Goal: Download file/media

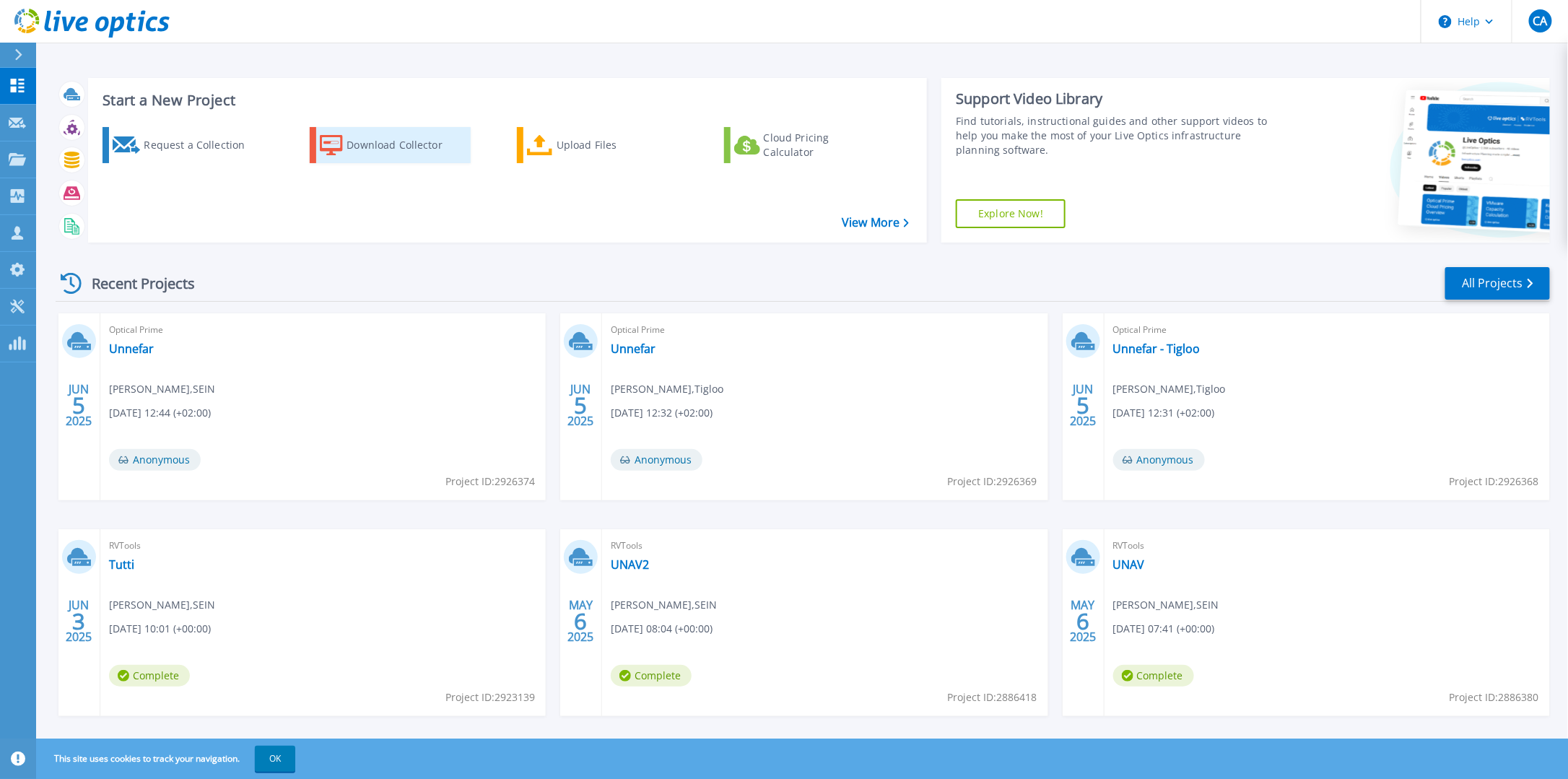
click at [394, 149] on div "Download Collector" at bounding box center [405, 145] width 116 height 29
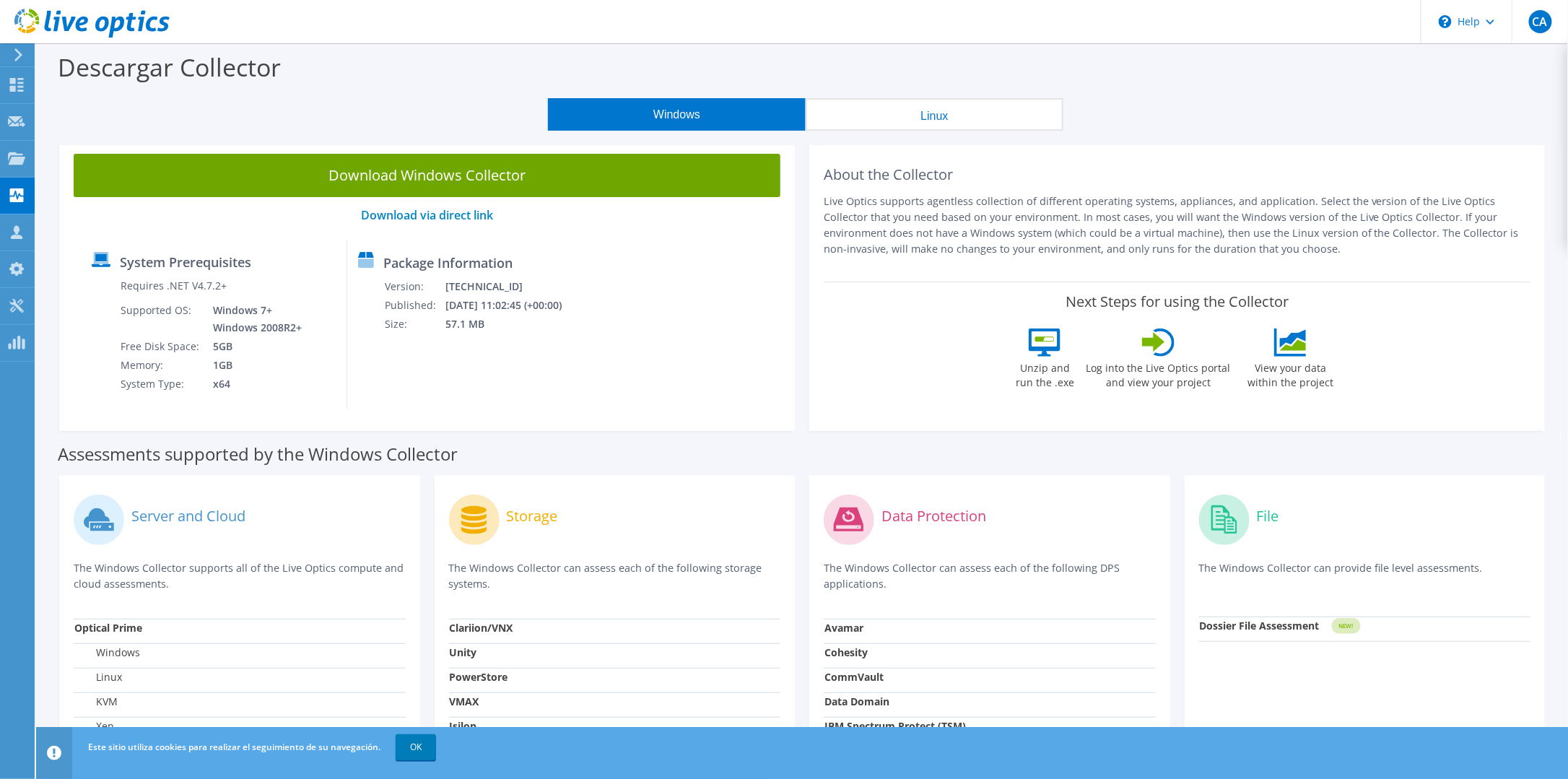
click at [940, 117] on button "Linux" at bounding box center [935, 114] width 258 height 33
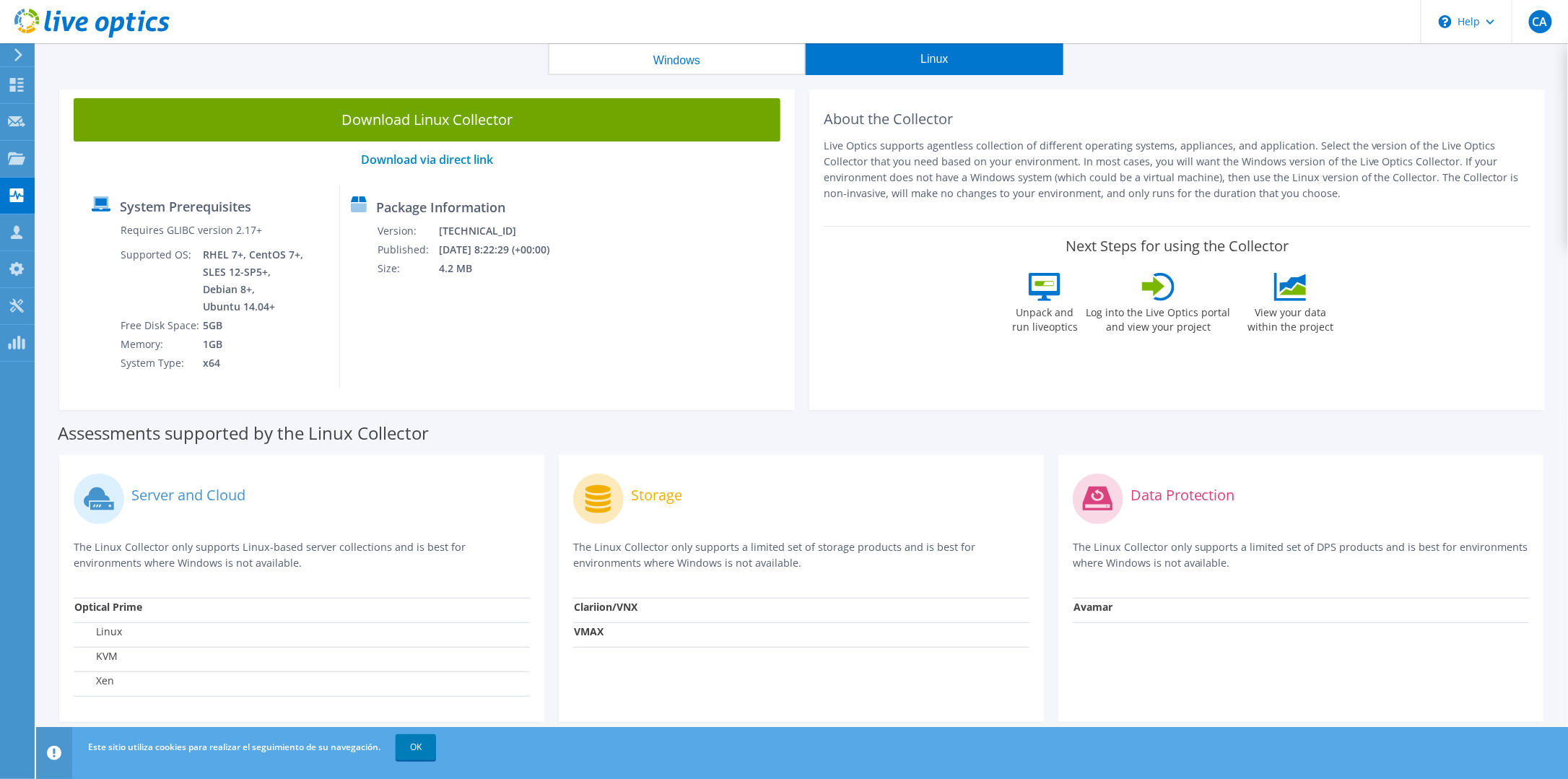
scroll to position [71, 0]
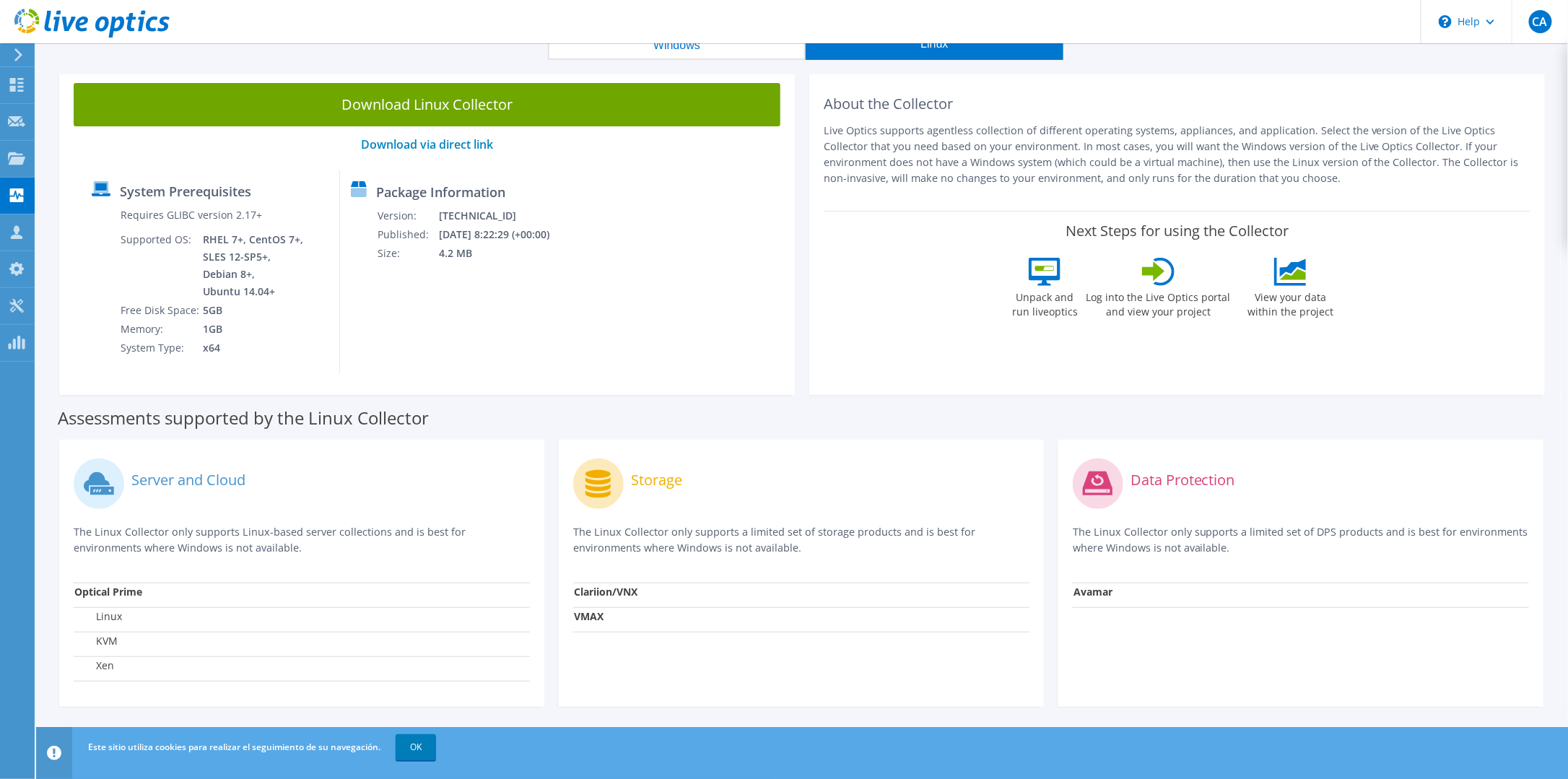
click at [636, 52] on button "Windows" at bounding box center [677, 43] width 258 height 33
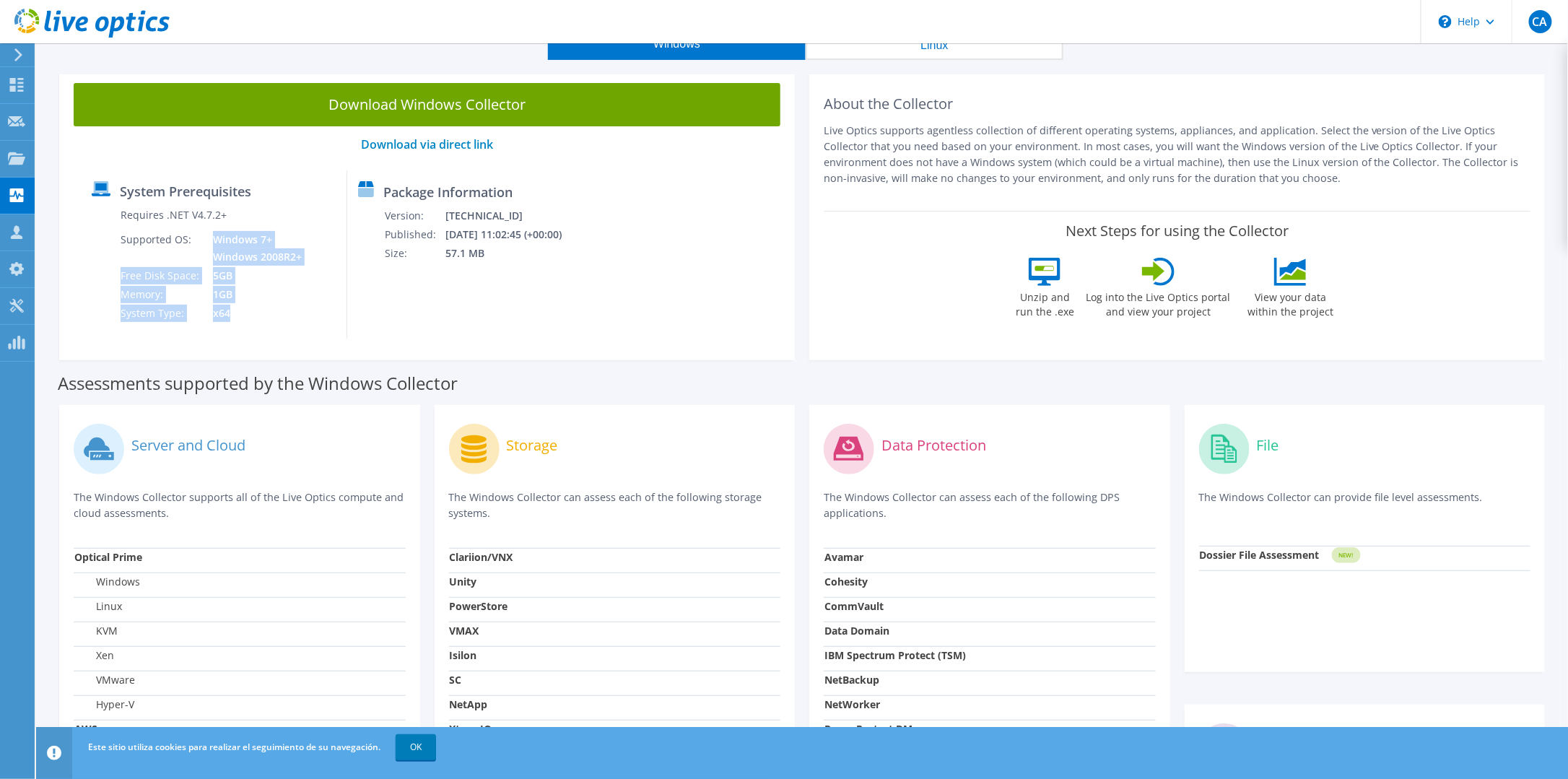
drag, startPoint x: 223, startPoint y: 255, endPoint x: 241, endPoint y: 322, distance: 69.4
click at [241, 322] on tbody "Requires .NET V4.7.2+ Supported OS: Windows 7+ Windows 2008R2+ Free Disk Space:…" at bounding box center [212, 264] width 185 height 117
click at [241, 322] on td "x64" at bounding box center [253, 313] width 103 height 19
click at [565, 319] on div "Package Information Version: 26.3.10.224 Published: 10/10/2025 11:02:45 (+00:00…" at bounding box center [455, 254] width 218 height 168
drag, startPoint x: 456, startPoint y: 183, endPoint x: 546, endPoint y: 263, distance: 120.4
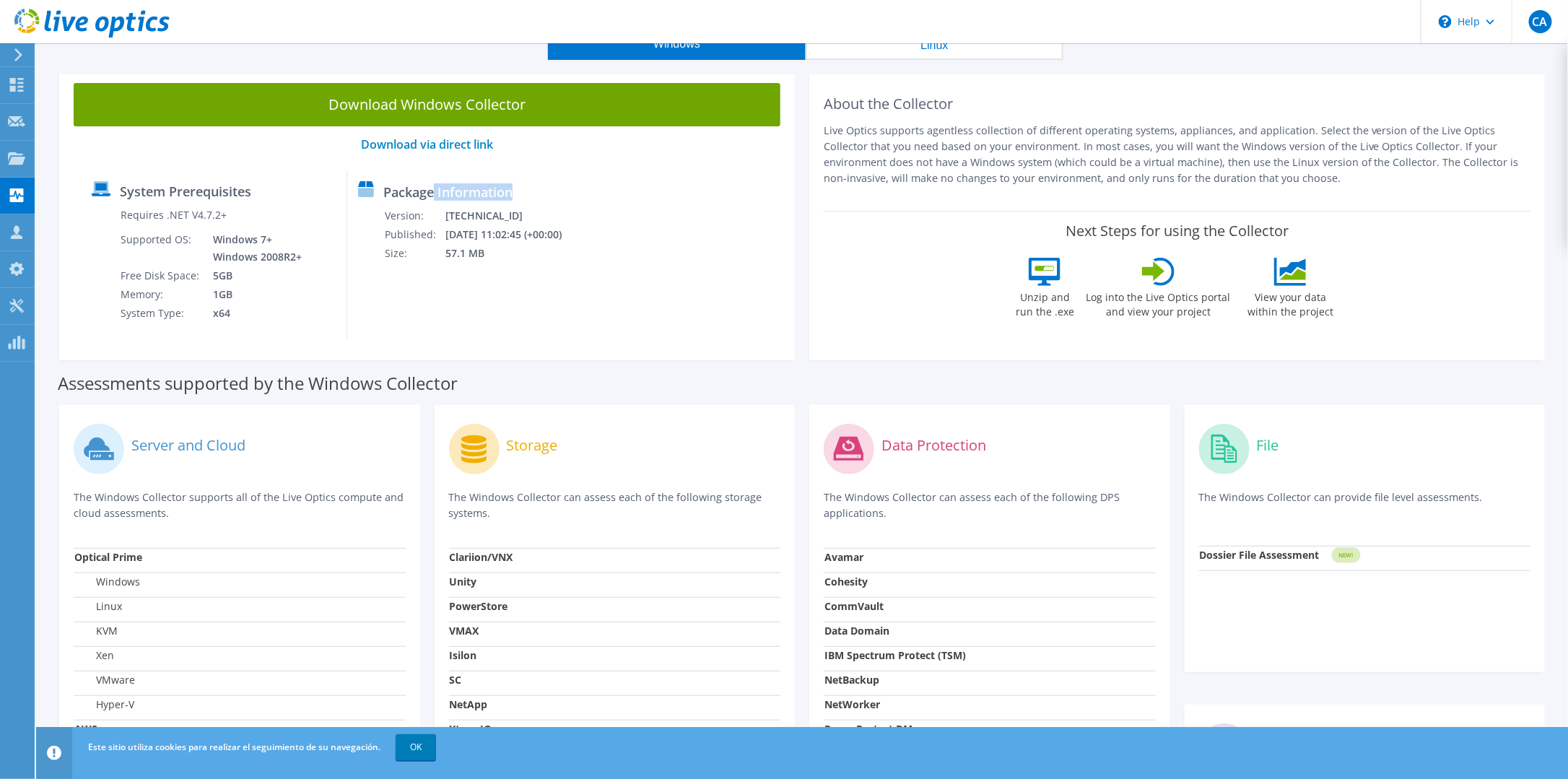
click at [546, 263] on div "Package Information Version: 26.3.10.224 Published: 10/10/2025 11:02:45 (+00:00…" at bounding box center [455, 254] width 218 height 168
click at [719, 327] on div "System Prerequisites Requires .NET V4.7.2+ Supported OS: Windows 7+ Windows 200…" at bounding box center [426, 254] width 692 height 168
drag, startPoint x: 1131, startPoint y: 311, endPoint x: 1223, endPoint y: 315, distance: 92.1
click at [1223, 315] on label "Log into the Live Optics portal and view your project" at bounding box center [1158, 303] width 146 height 34
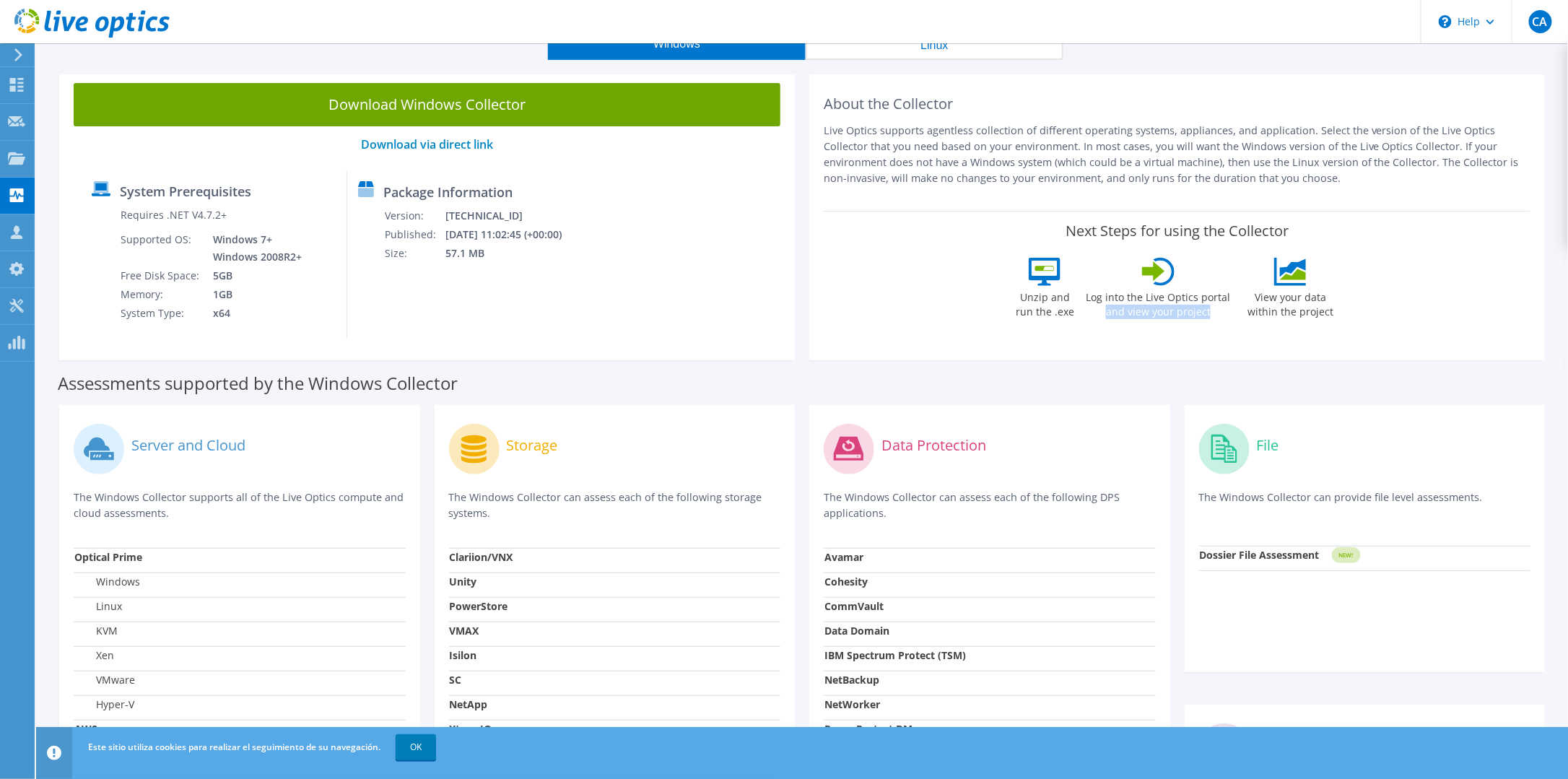
click at [1223, 315] on label "Log into the Live Optics portal and view your project" at bounding box center [1158, 303] width 146 height 34
click at [1328, 331] on div "Unzip and run the .exe Log into the Live Optics portal and view your project Vi…" at bounding box center [1177, 297] width 331 height 79
drag, startPoint x: 1243, startPoint y: 300, endPoint x: 1319, endPoint y: 322, distance: 79.1
click at [1319, 322] on div "View your data within the project" at bounding box center [1290, 292] width 104 height 68
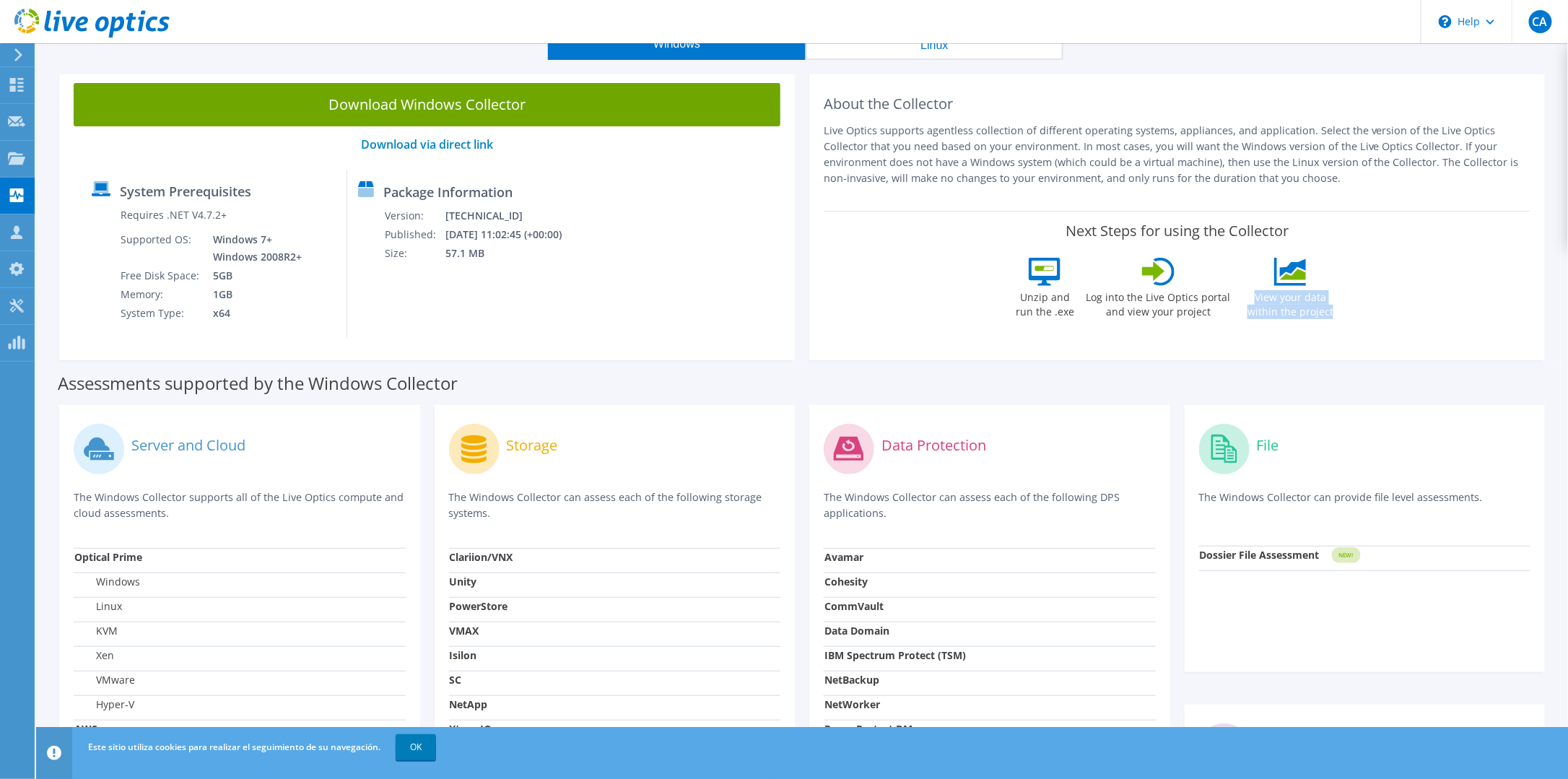
click at [1325, 322] on div "View your data within the project" at bounding box center [1290, 292] width 104 height 68
click at [1302, 318] on label "View your data within the project" at bounding box center [1290, 303] width 104 height 34
drag, startPoint x: 1245, startPoint y: 299, endPoint x: 1325, endPoint y: 320, distance: 82.7
click at [1325, 320] on div "View your data within the project" at bounding box center [1290, 292] width 104 height 68
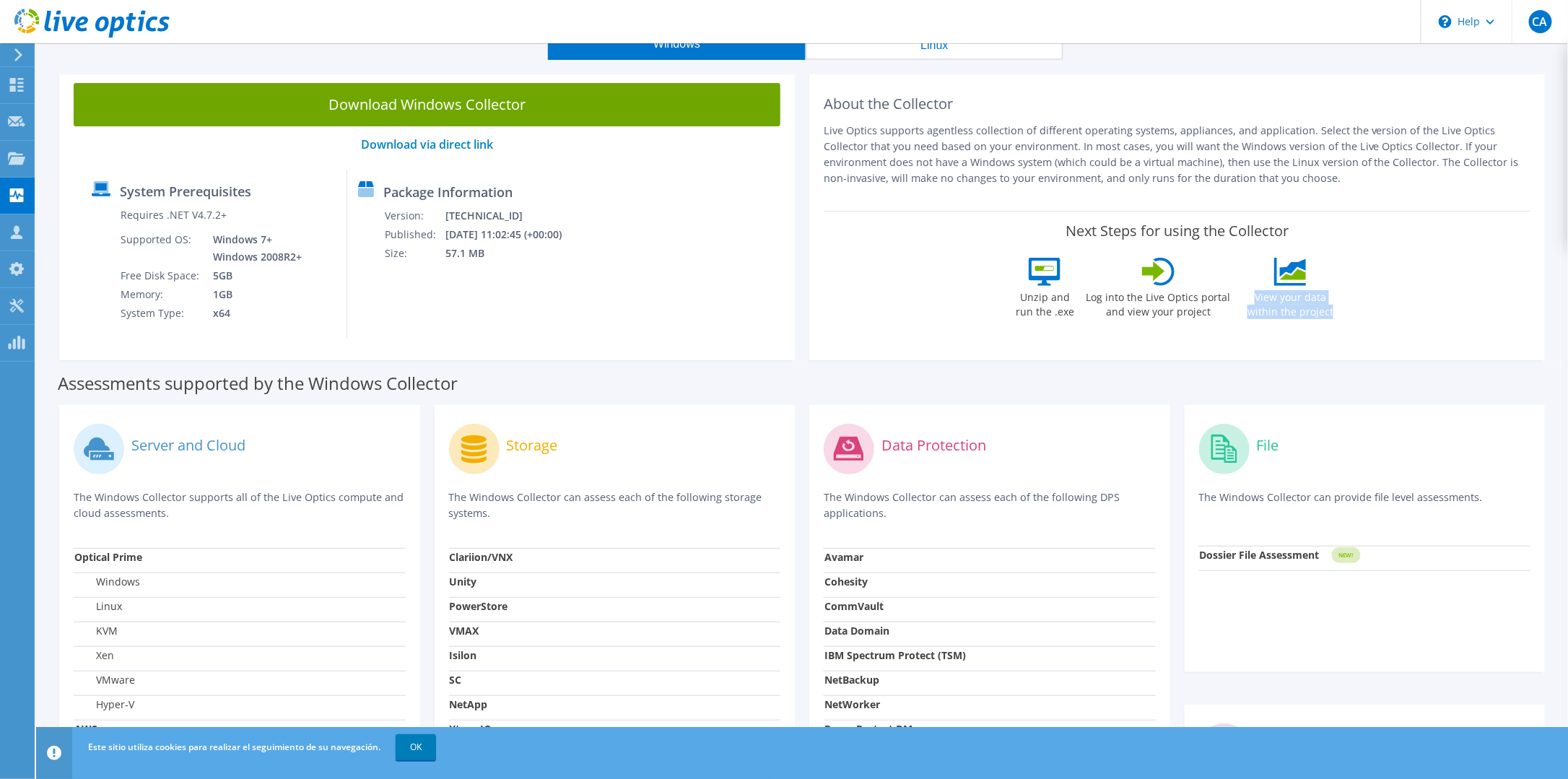
click at [1322, 319] on div "View your data within the project" at bounding box center [1290, 292] width 104 height 68
drag, startPoint x: 1239, startPoint y: 297, endPoint x: 1322, endPoint y: 322, distance: 86.7
click at [1322, 322] on div "View your data within the project" at bounding box center [1290, 292] width 104 height 68
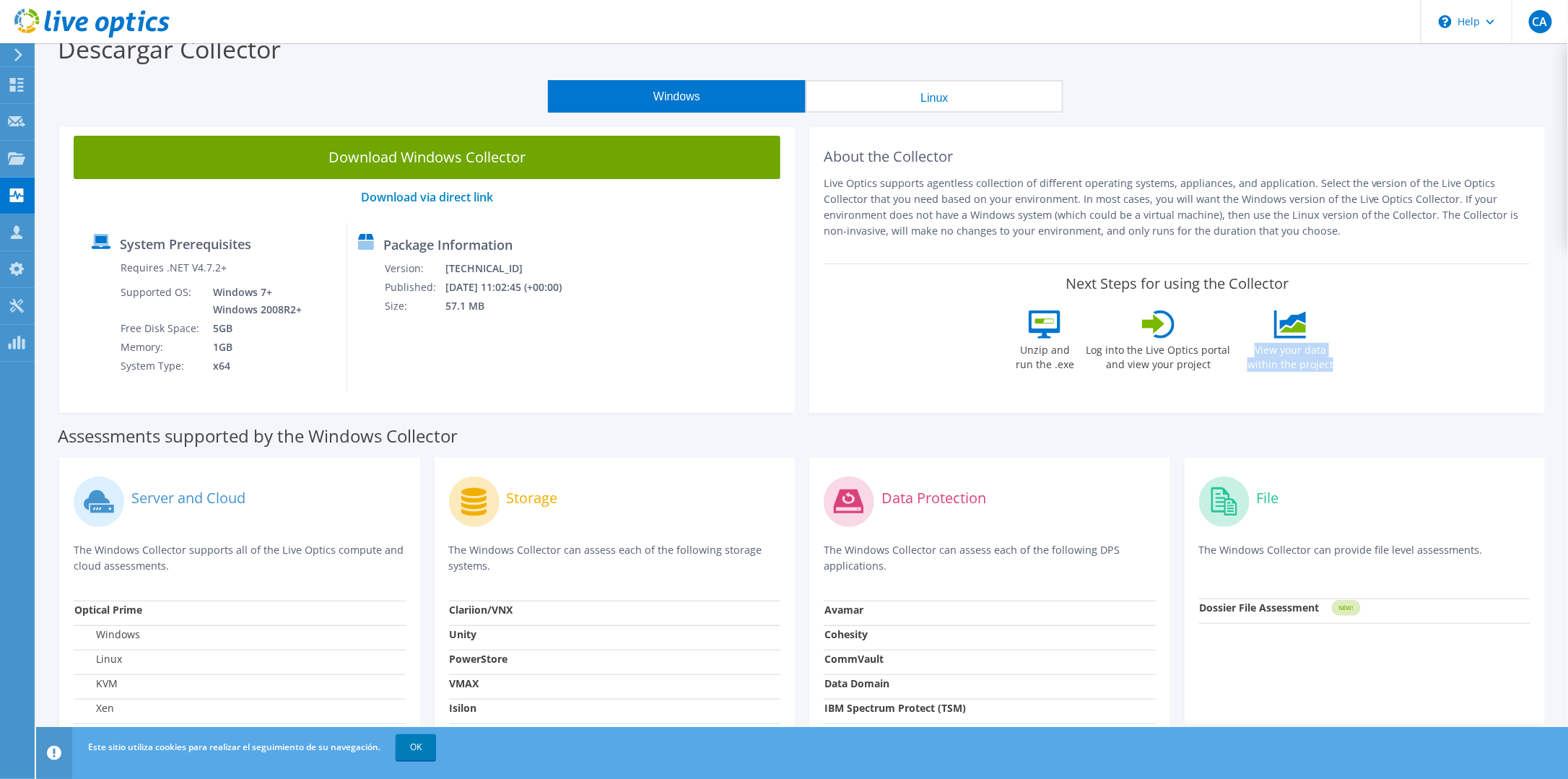
scroll to position [0, 0]
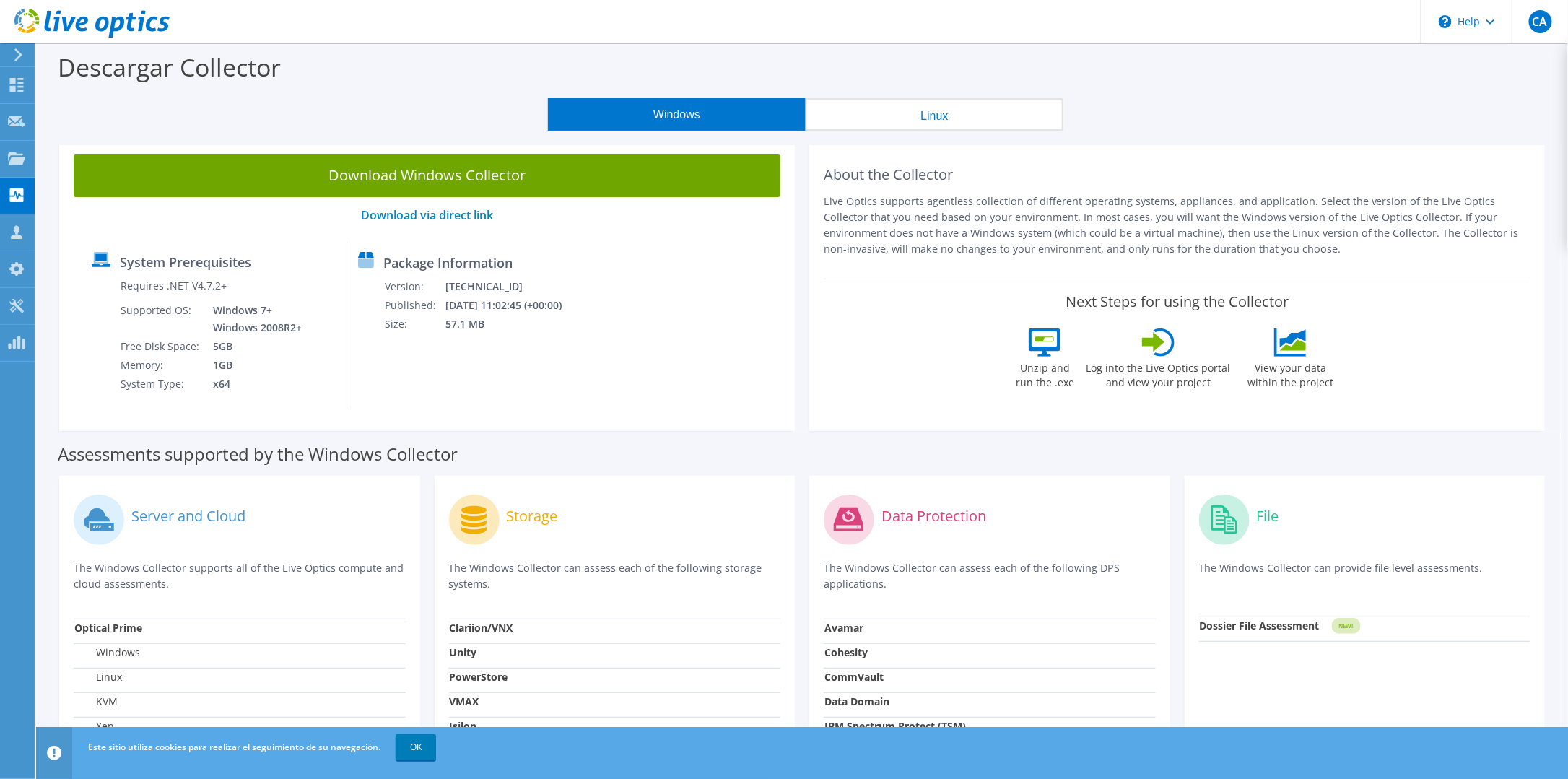
click at [1103, 180] on h2 "About the Collector" at bounding box center [1177, 175] width 707 height 18
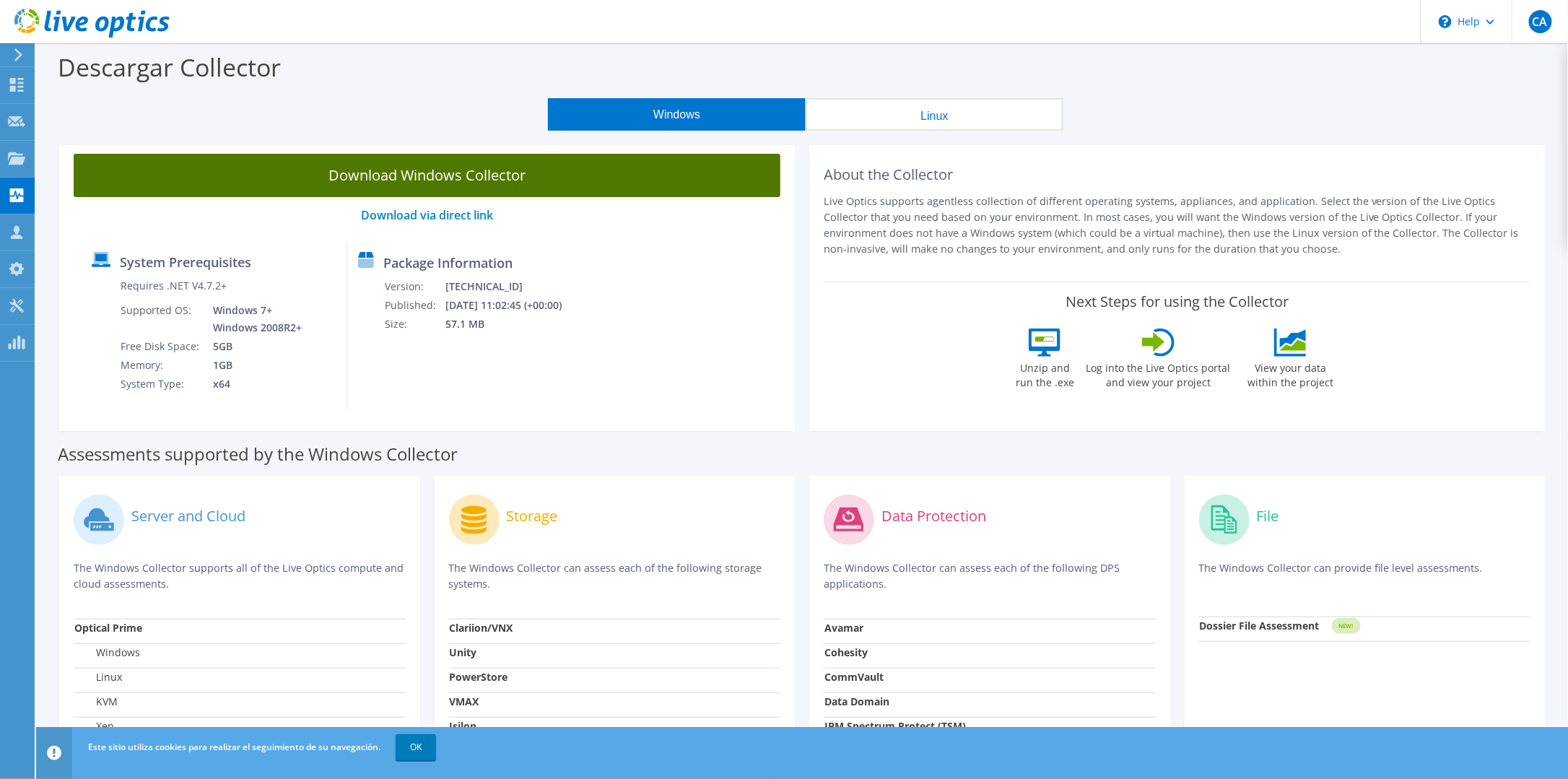
click at [452, 177] on link "Download Windows Collector" at bounding box center [427, 175] width 707 height 43
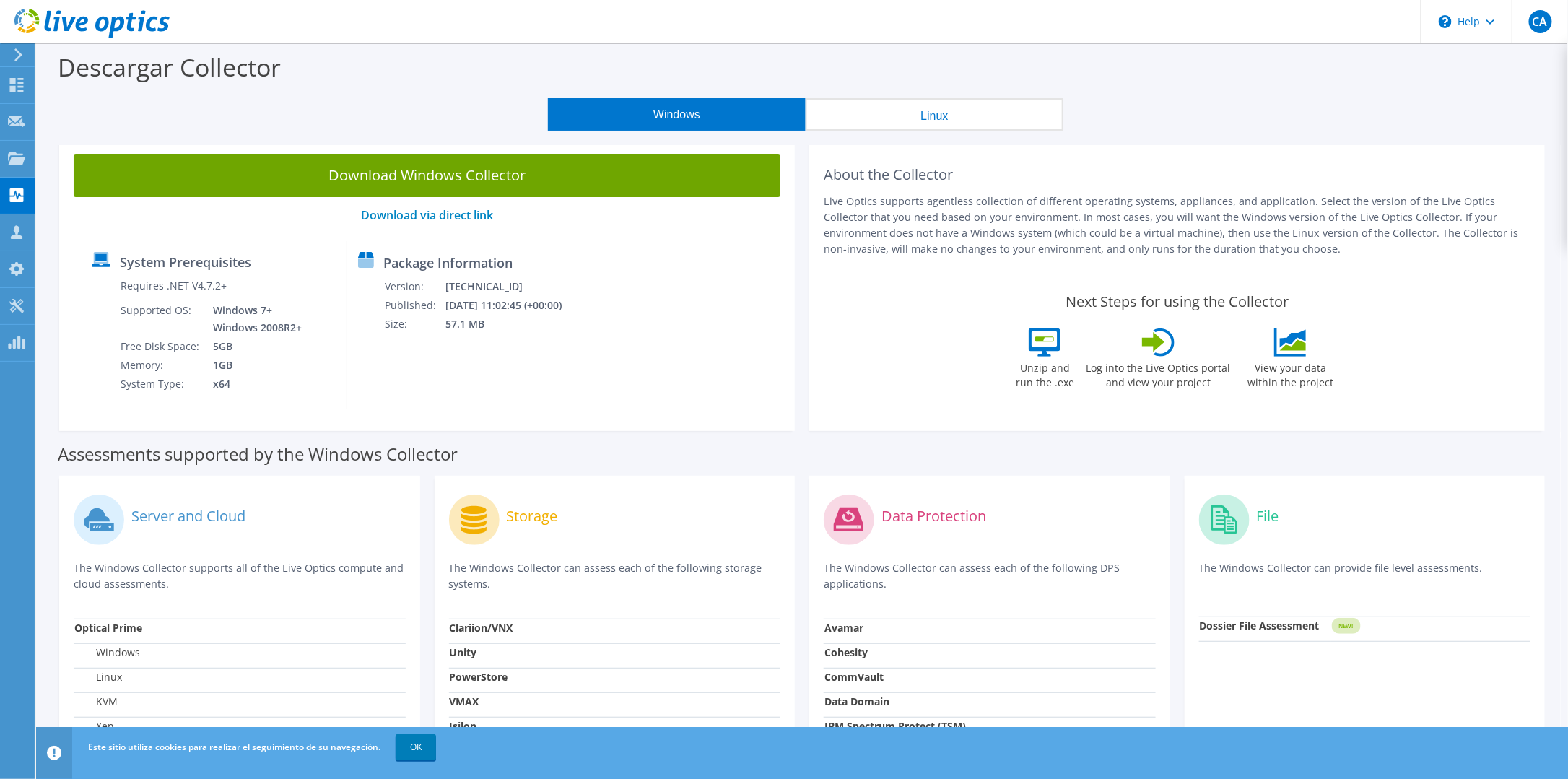
click at [1528, 109] on div "Windows Linux" at bounding box center [805, 114] width 1510 height 33
click at [82, 21] on icon at bounding box center [92, 23] width 155 height 30
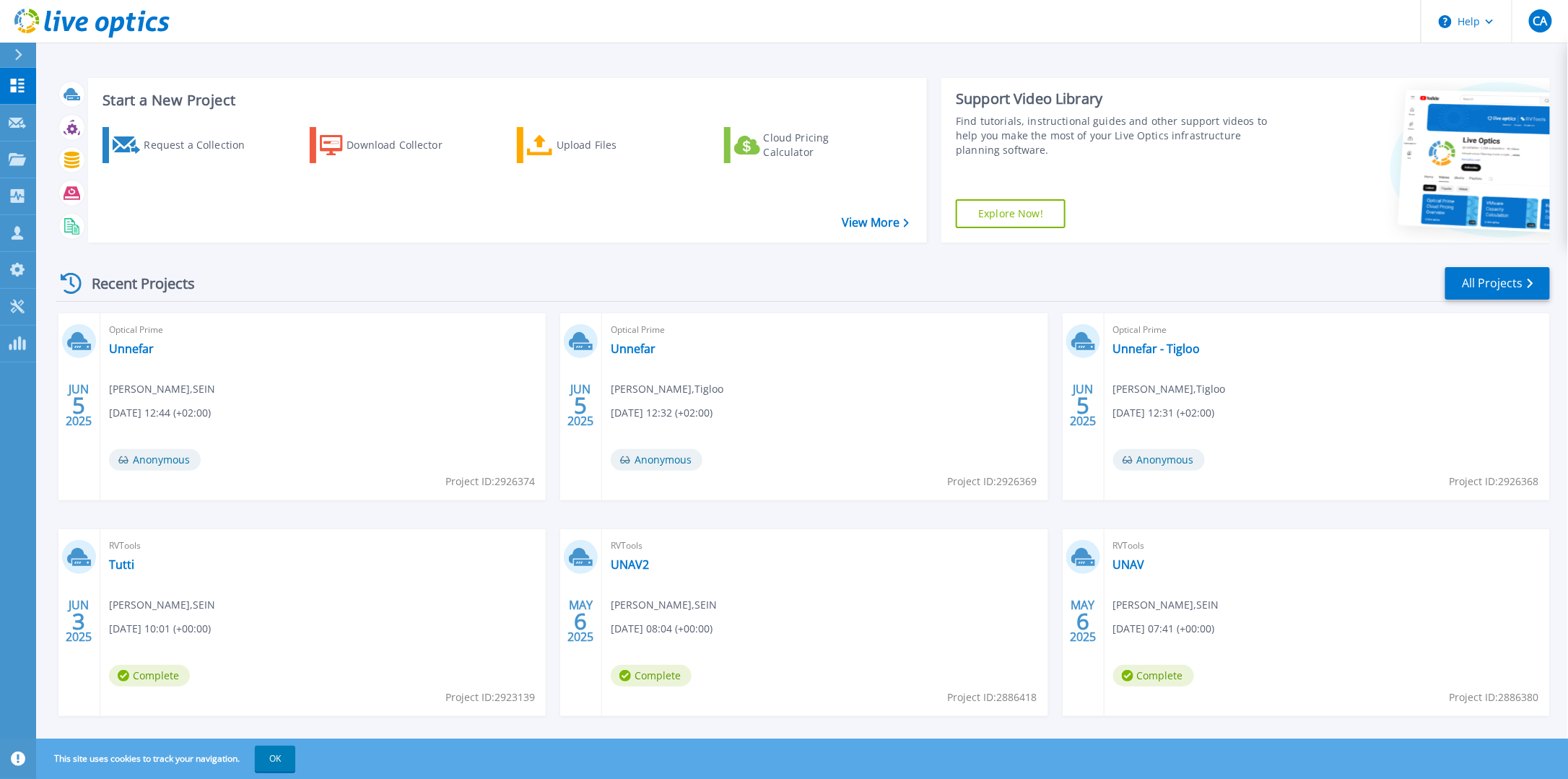
click at [1029, 207] on link "Explore Now!" at bounding box center [1010, 213] width 109 height 29
click at [1483, 27] on button "Help" at bounding box center [1466, 22] width 90 height 43
click at [1270, 82] on div "Support Video Library Find tutorials, instructional guides and other support vi…" at bounding box center [1245, 160] width 608 height 165
click at [948, 46] on div "Start a New Project Request a Collection Download Collector Upload Files Cloud …" at bounding box center [802, 378] width 1532 height 757
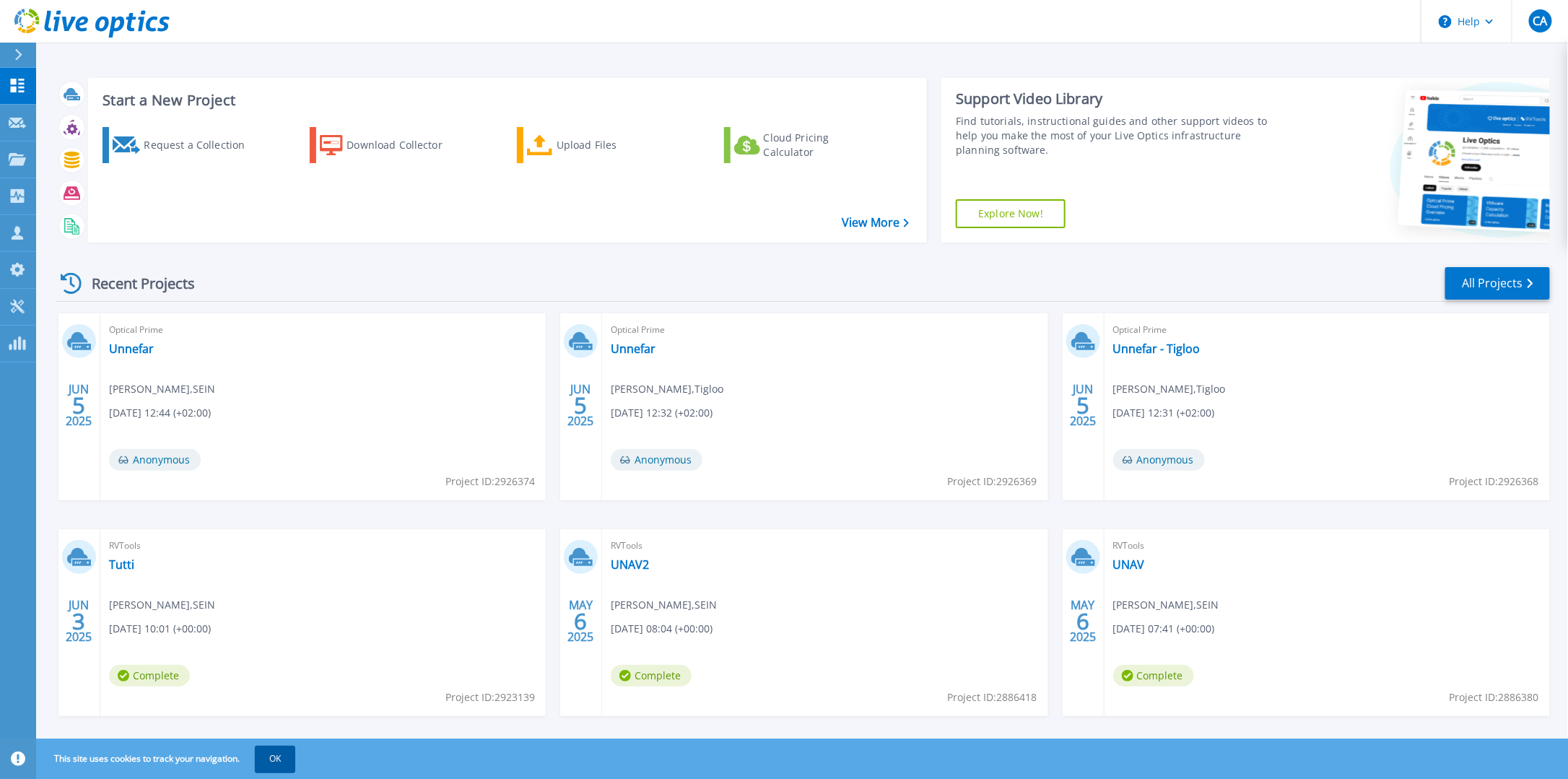
click at [278, 758] on button "OK" at bounding box center [275, 758] width 40 height 26
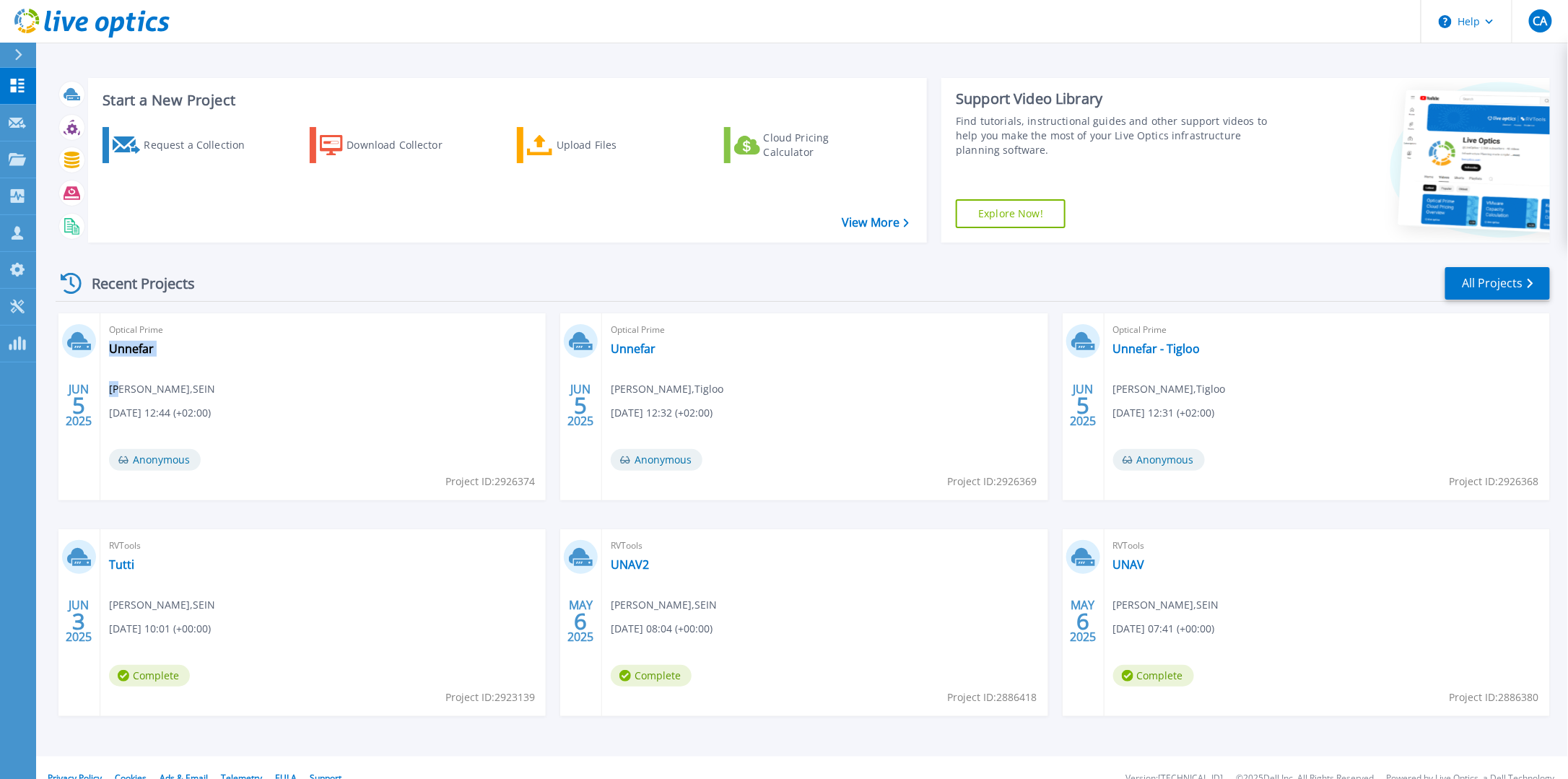
drag, startPoint x: 122, startPoint y: 388, endPoint x: 254, endPoint y: 418, distance: 135.4
click at [254, 418] on div "Optical Prime Unnefar Carlos Ajona , SEIN 06/05/2025, 12:44 (+02:00) Anonymous …" at bounding box center [323, 407] width 445 height 187
click at [151, 359] on div "Optical Prime Unnefar Carlos Ajona , SEIN 06/05/2025, 12:44 (+02:00) Anonymous …" at bounding box center [323, 407] width 445 height 187
click at [149, 353] on link "Unnefar" at bounding box center [132, 348] width 45 height 14
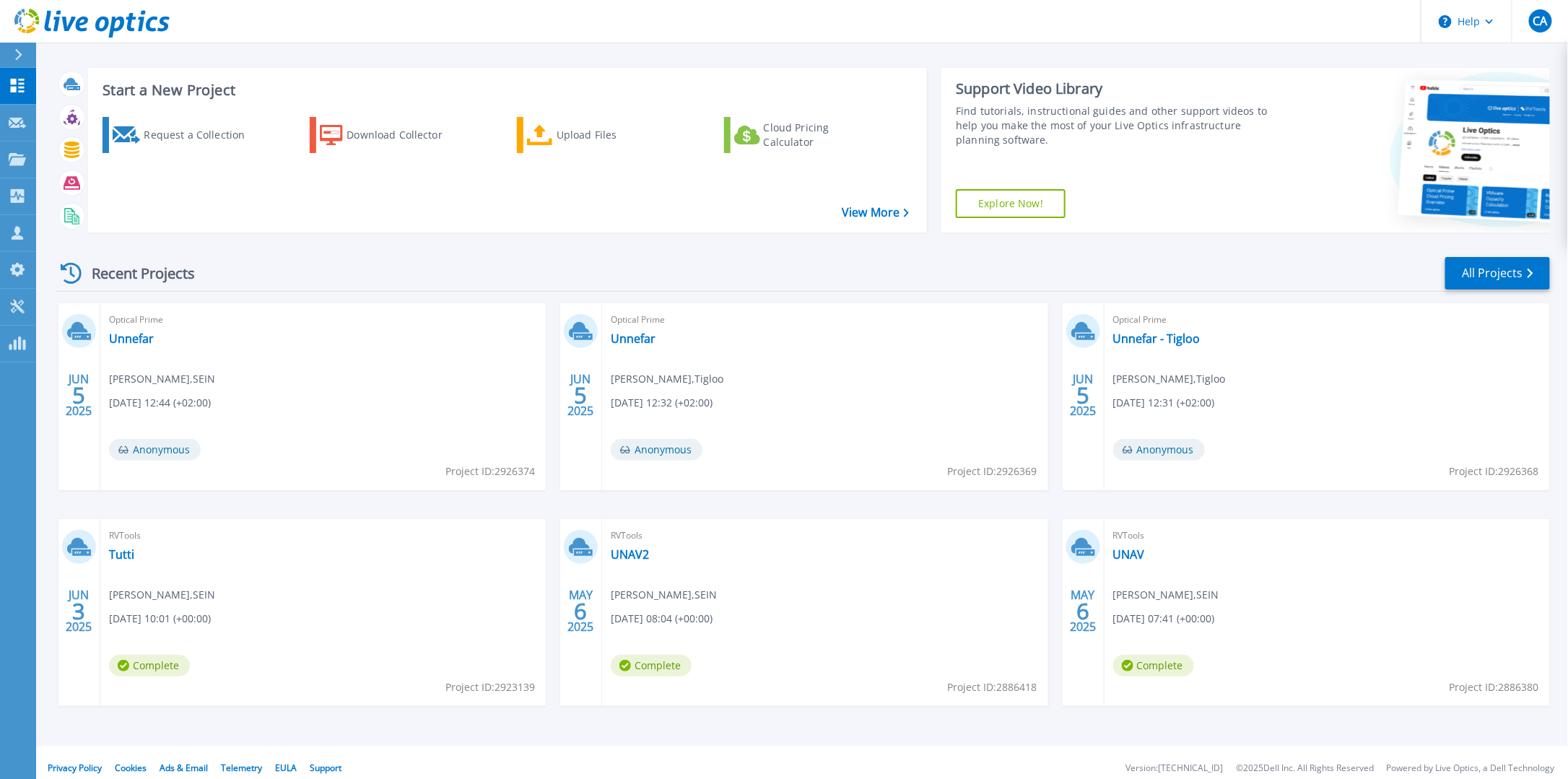
scroll to position [21, 0]
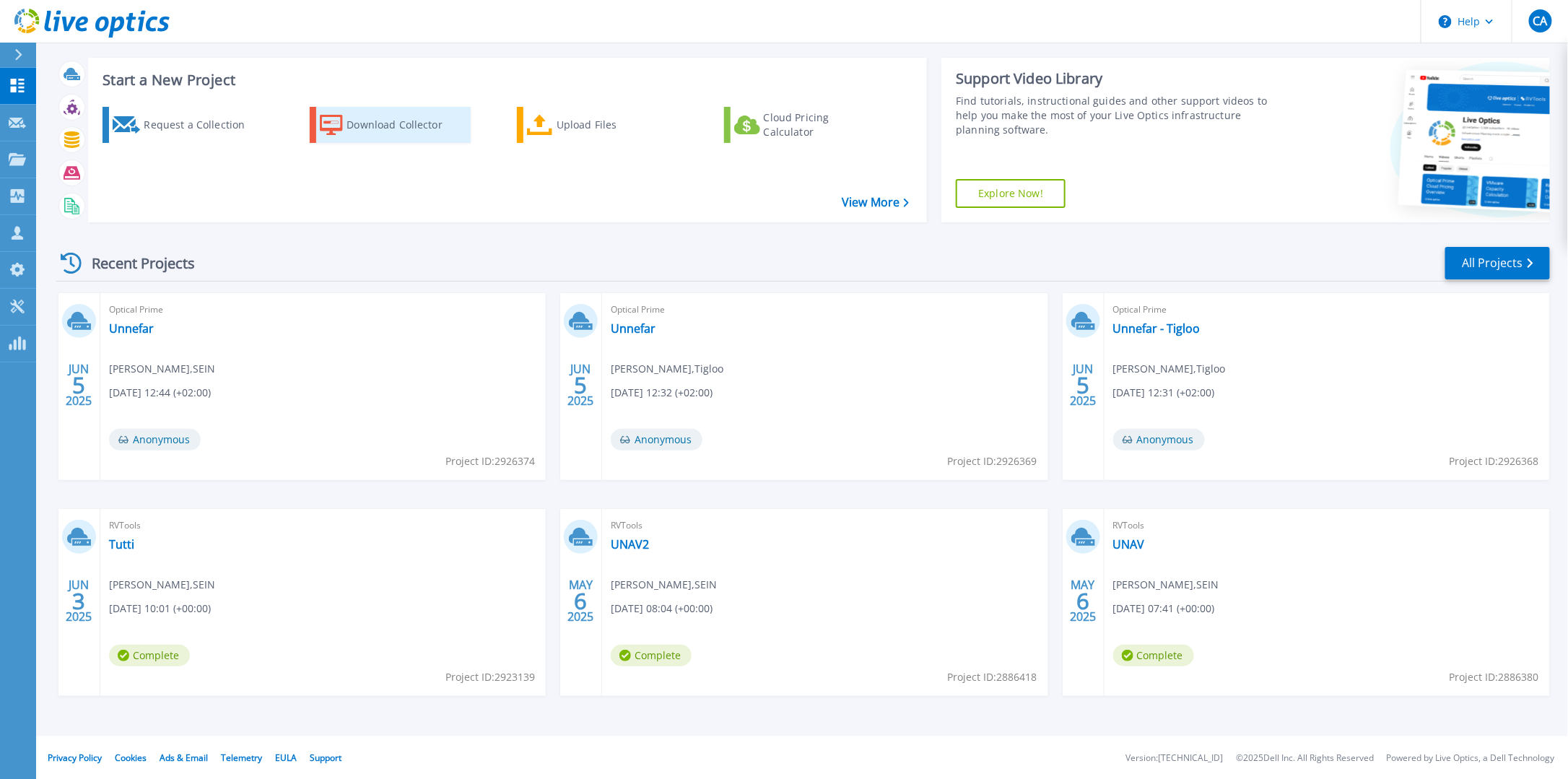
click at [376, 127] on div "Download Collector" at bounding box center [405, 124] width 116 height 29
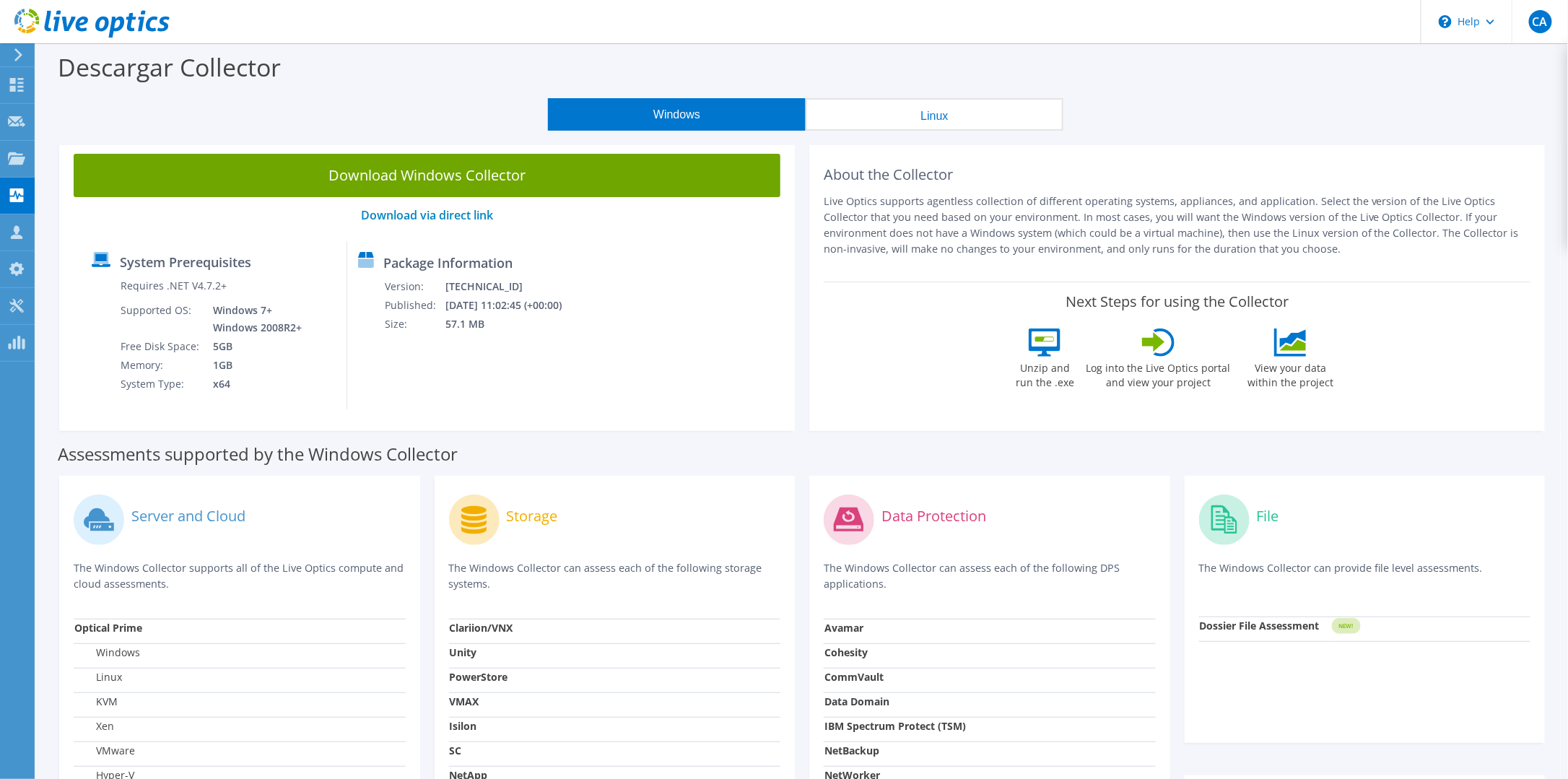
click at [60, 27] on icon at bounding box center [92, 23] width 155 height 30
